Goal: Information Seeking & Learning: Learn about a topic

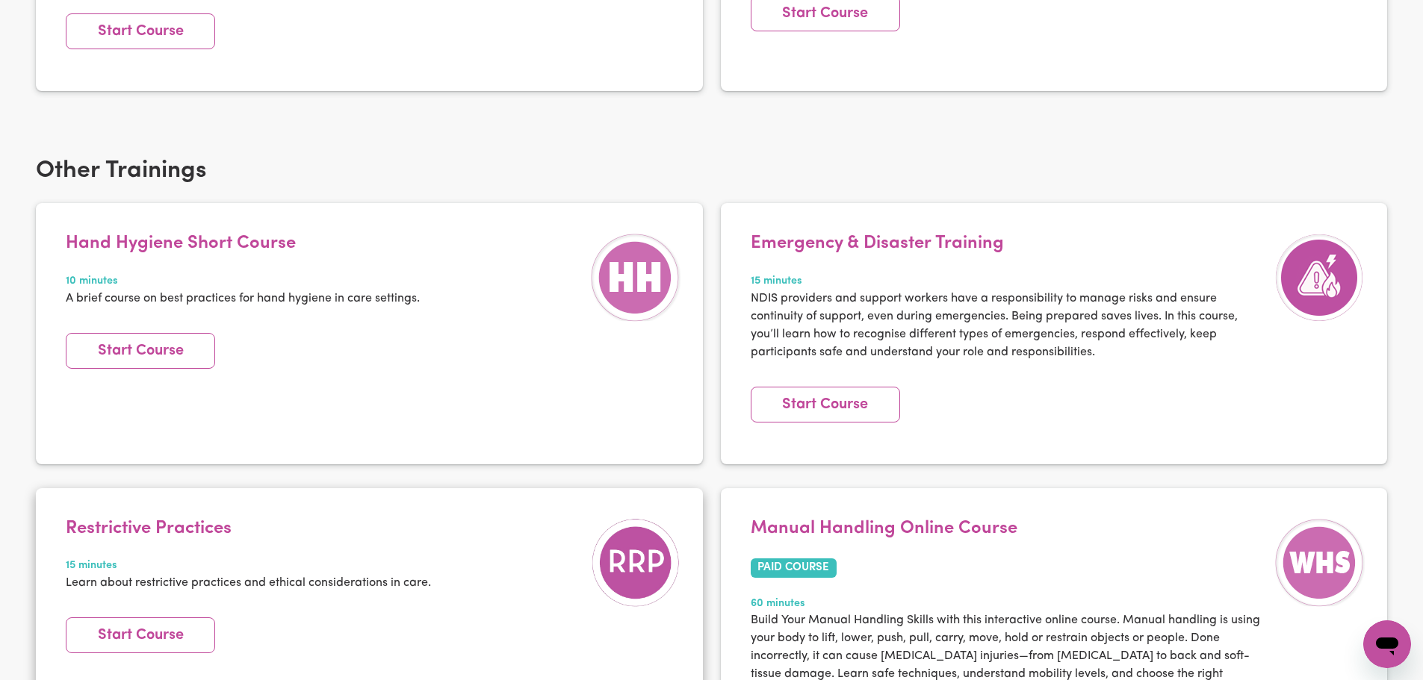
scroll to position [2078, 0]
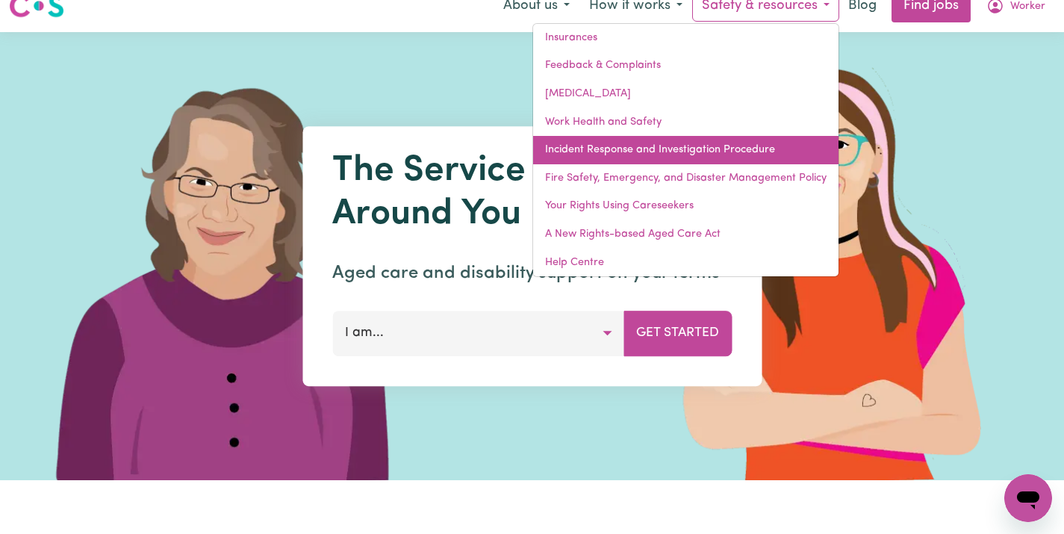
scroll to position [21, 0]
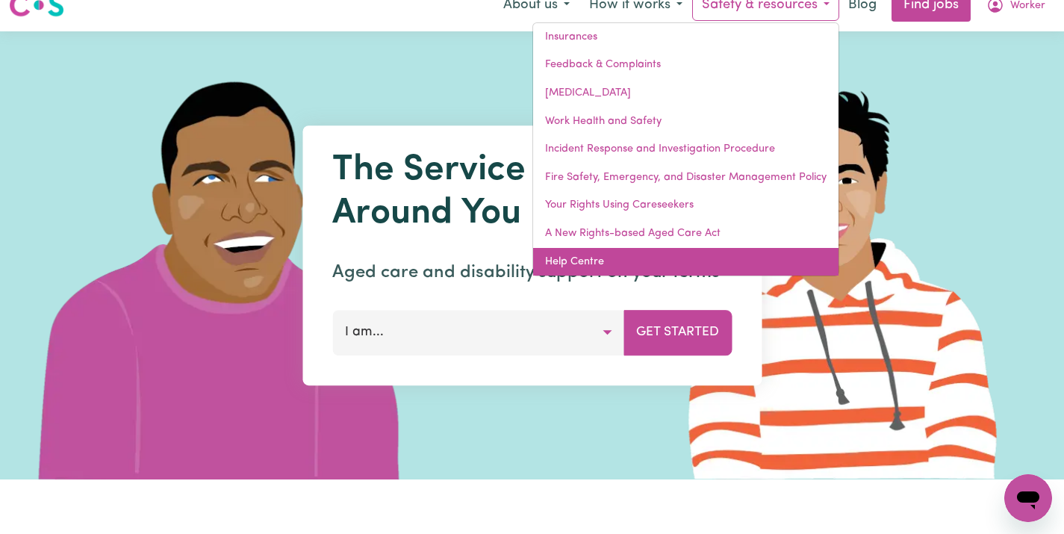
click at [631, 259] on link "Help Centre" at bounding box center [685, 262] width 305 height 28
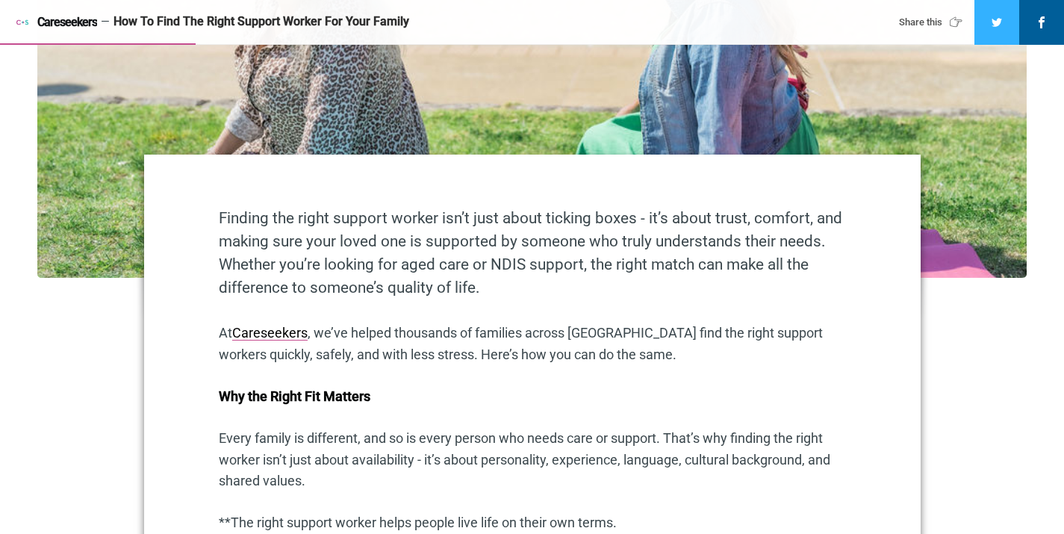
scroll to position [567, 0]
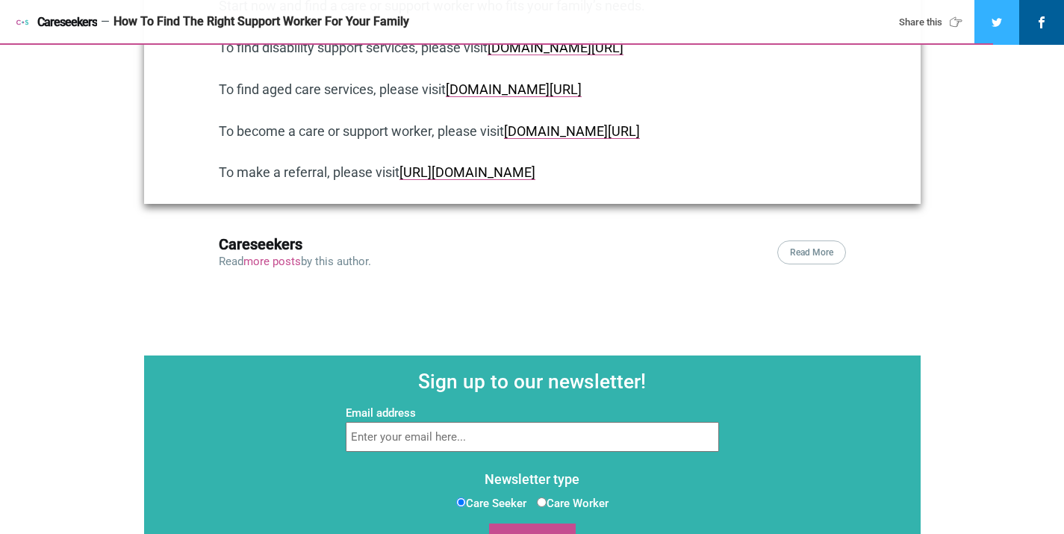
scroll to position [2885, 0]
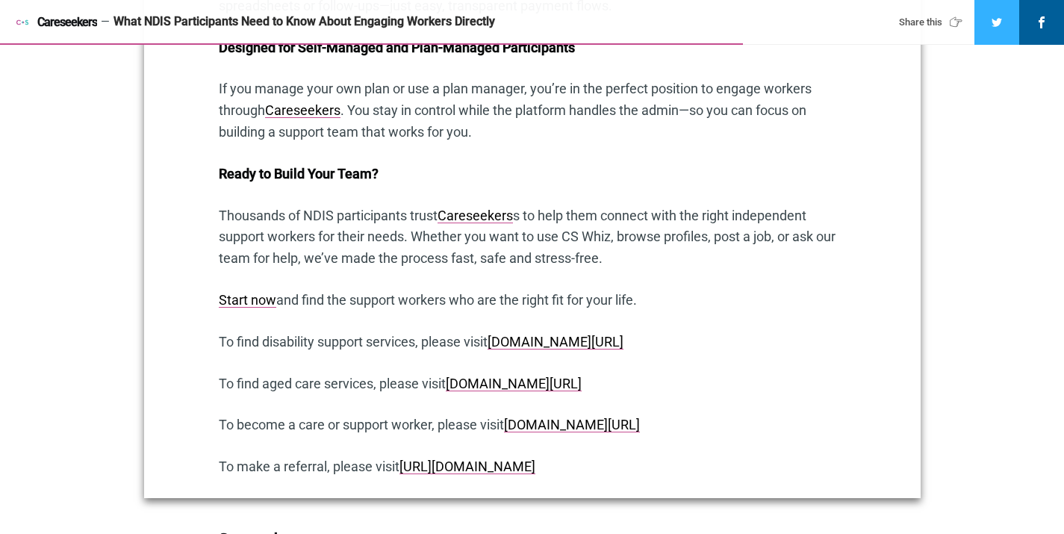
scroll to position [2101, 0]
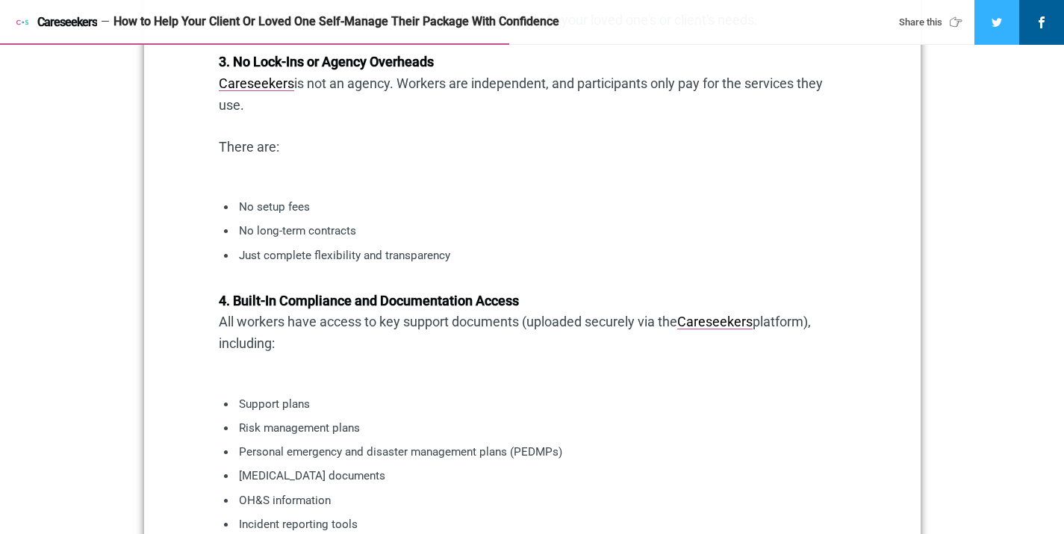
scroll to position [2143, 0]
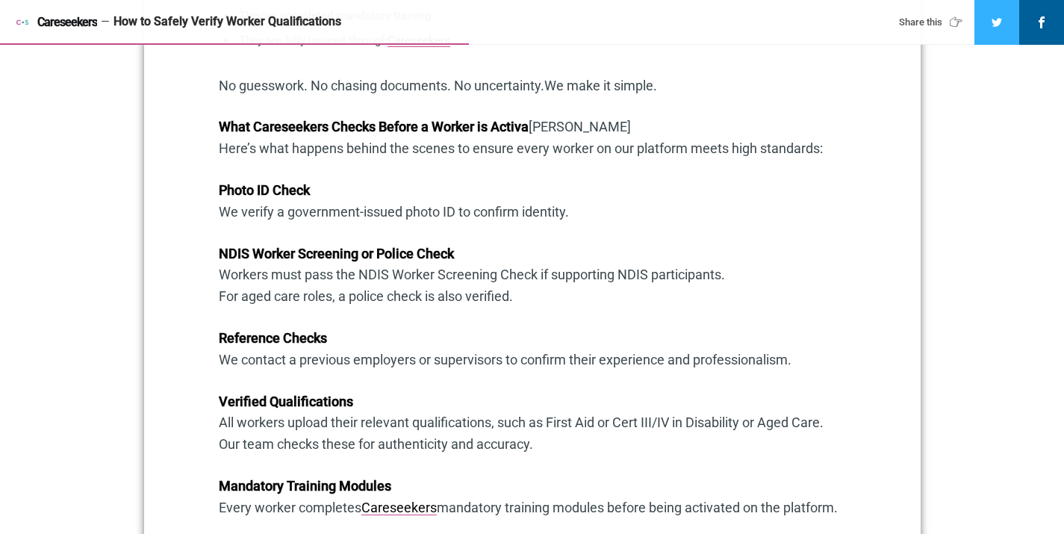
scroll to position [1125, 0]
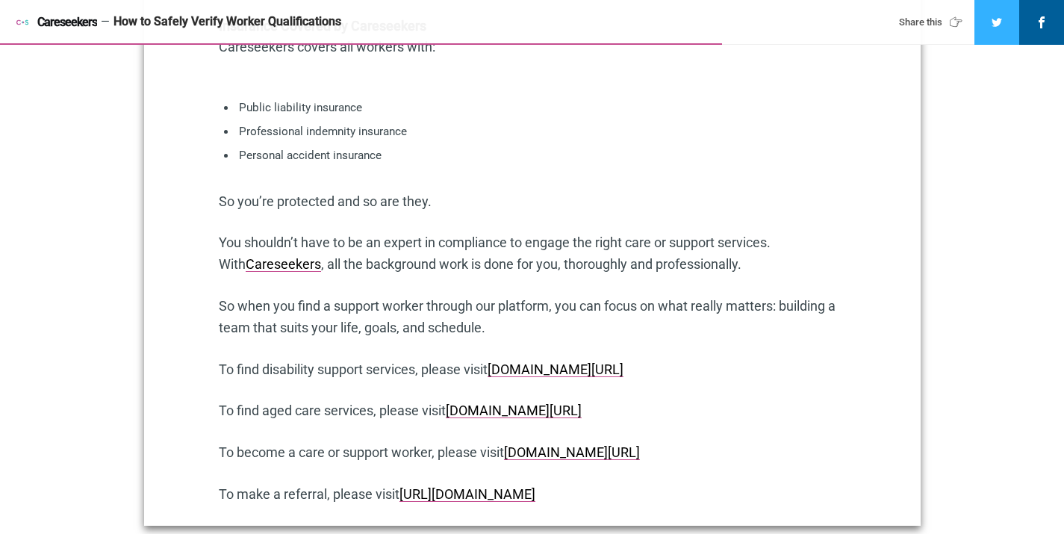
scroll to position [1745, 0]
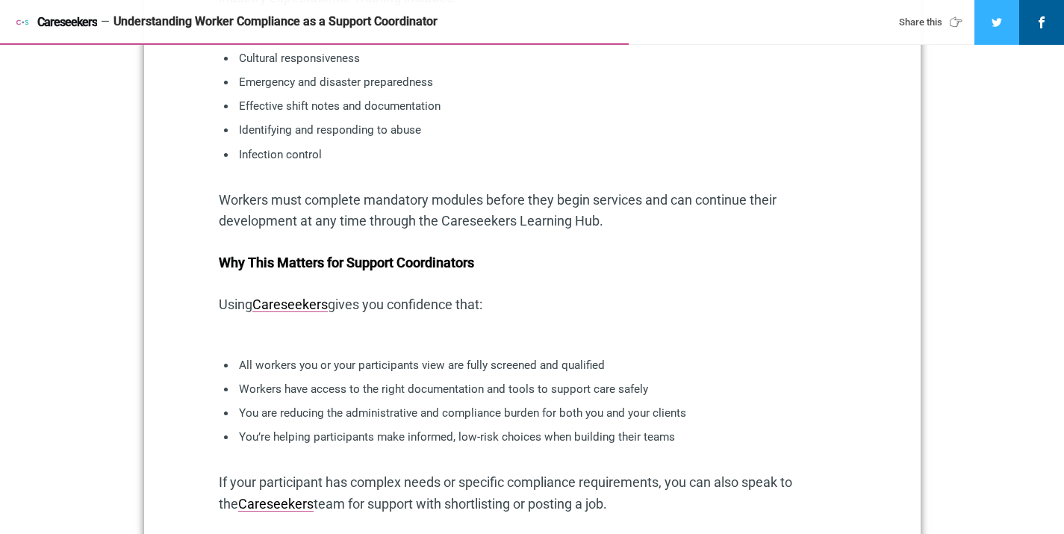
scroll to position [1872, 0]
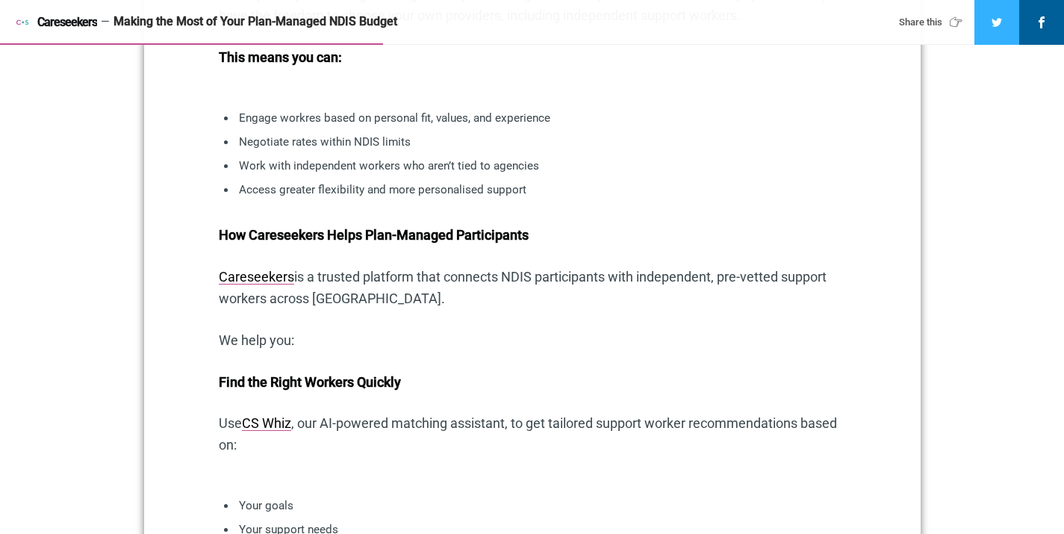
scroll to position [1130, 0]
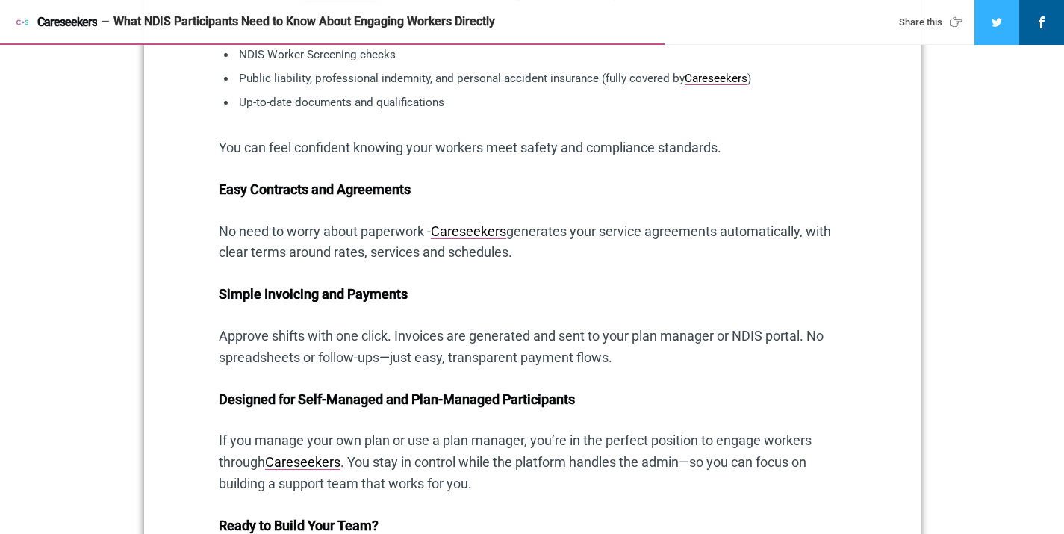
scroll to position [1737, 0]
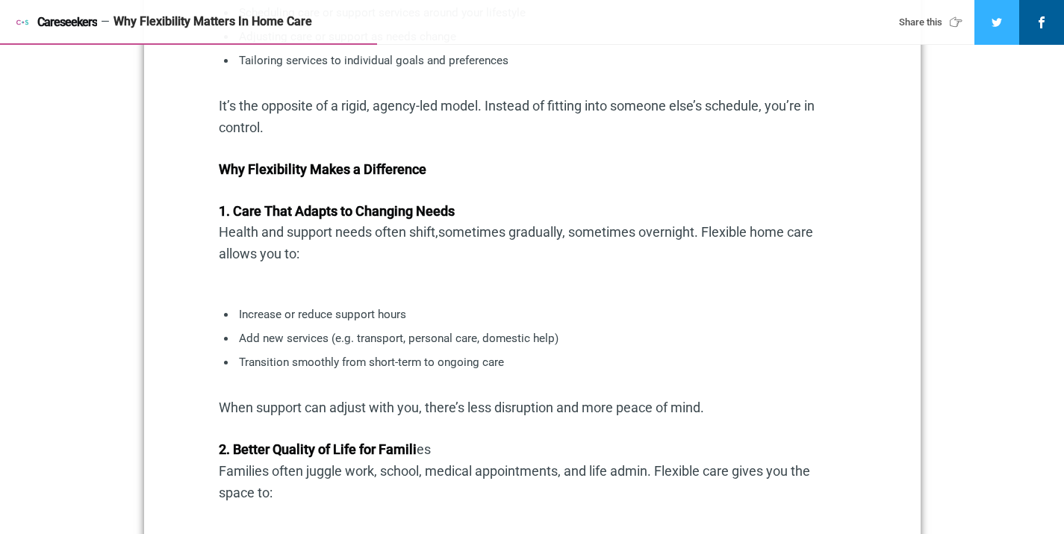
scroll to position [1076, 0]
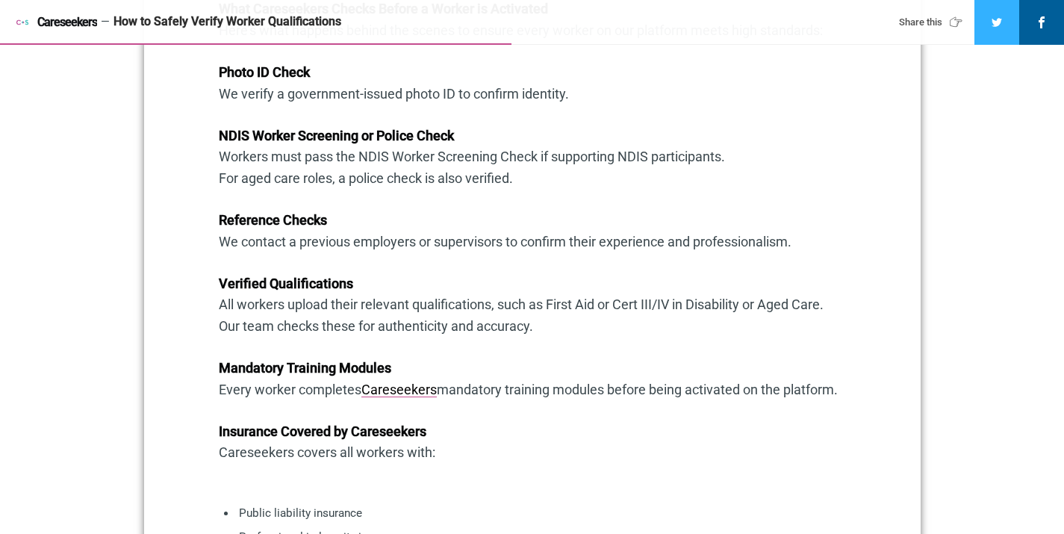
scroll to position [1258, 0]
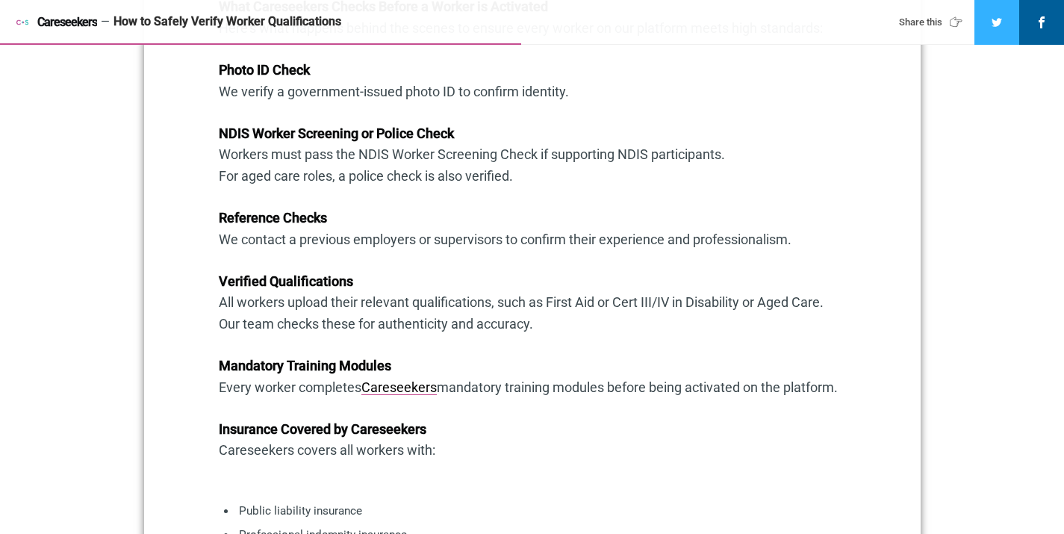
click at [592, 190] on div "Why Careseekers gives you peace of mind when hiring care or support workers Whe…" at bounding box center [532, 201] width 627 height 1455
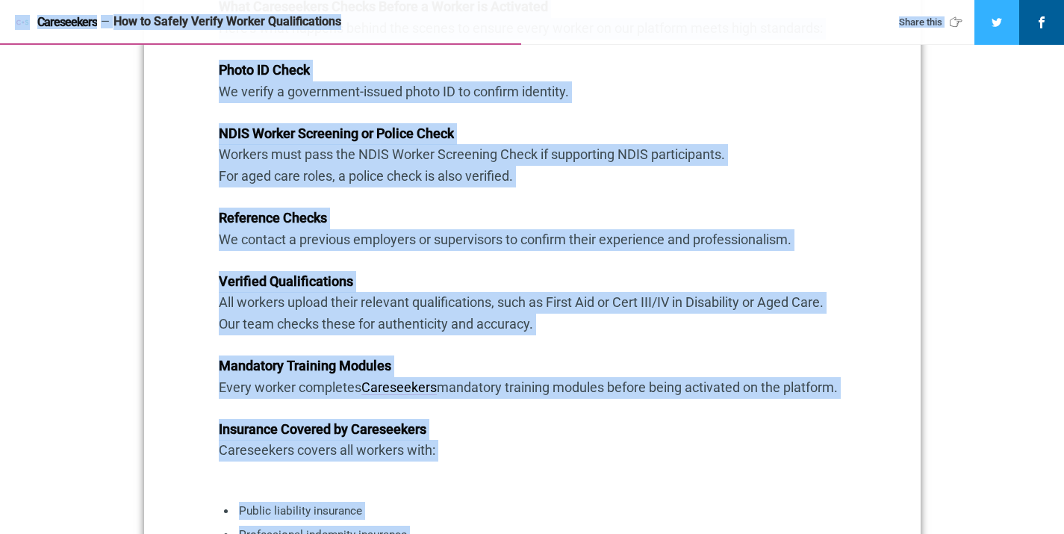
copy div "Home Aged Care NDIS Ageing parents Working as a care or support worker [DATE] /…"
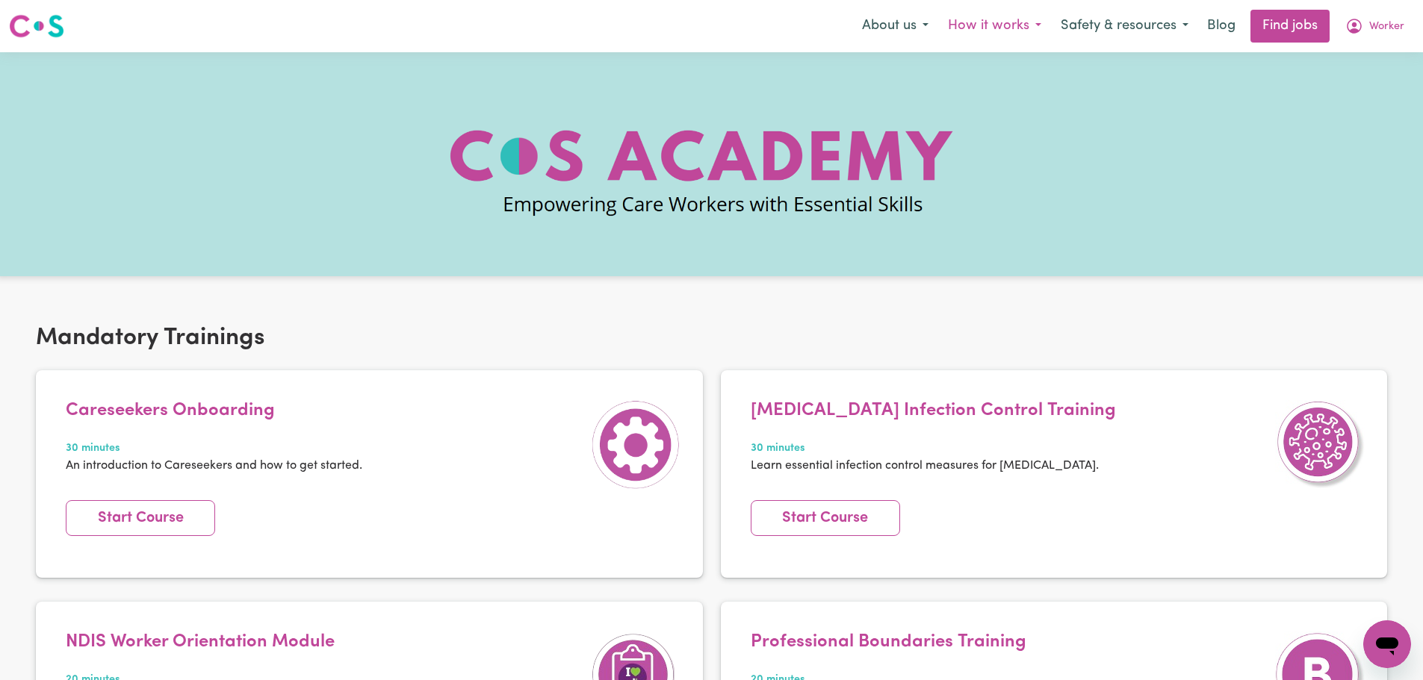
click at [988, 28] on button "How it works" at bounding box center [994, 25] width 113 height 31
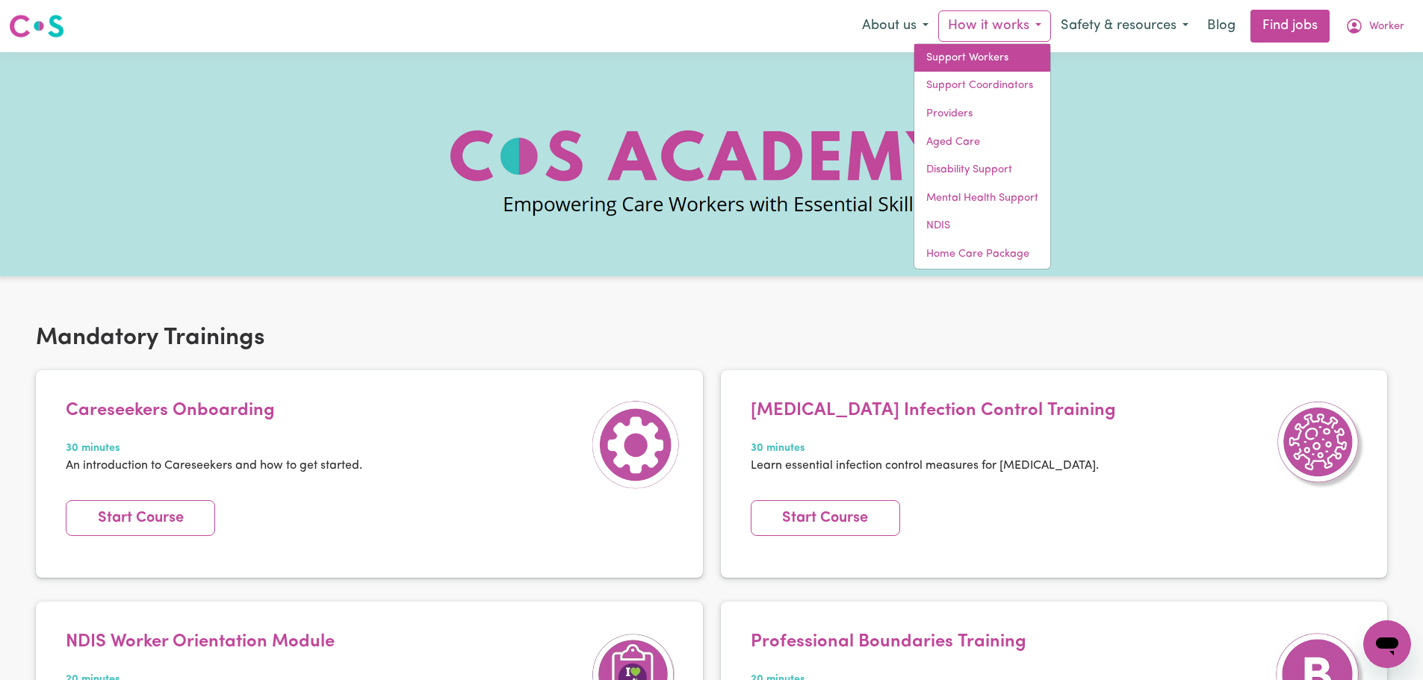
click at [971, 58] on link "Support Workers" at bounding box center [982, 58] width 136 height 28
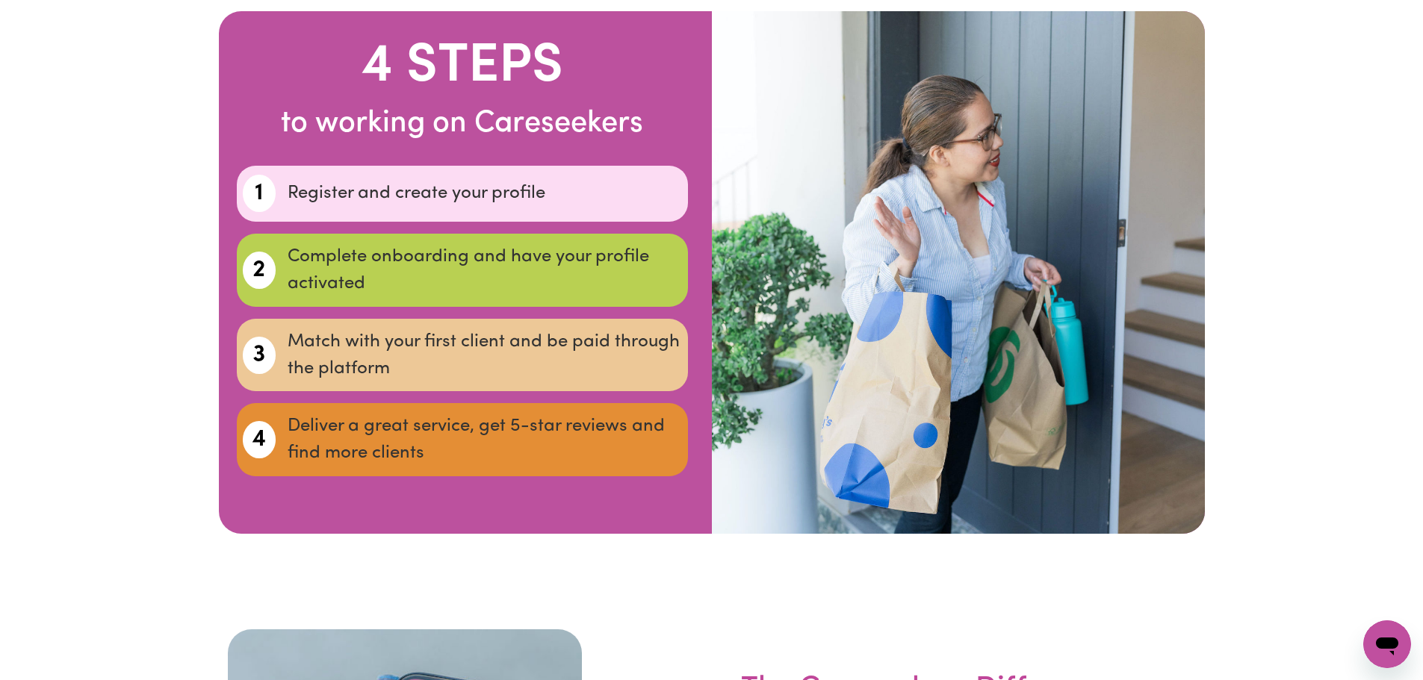
scroll to position [4703, 0]
